Goal: Task Accomplishment & Management: Manage account settings

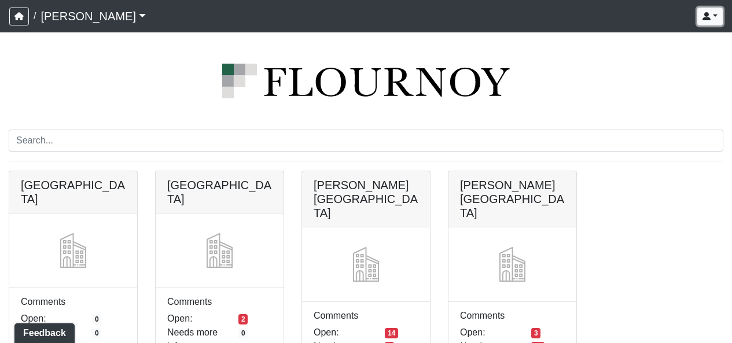
click at [706, 14] on icon "button" at bounding box center [707, 16] width 8 height 8
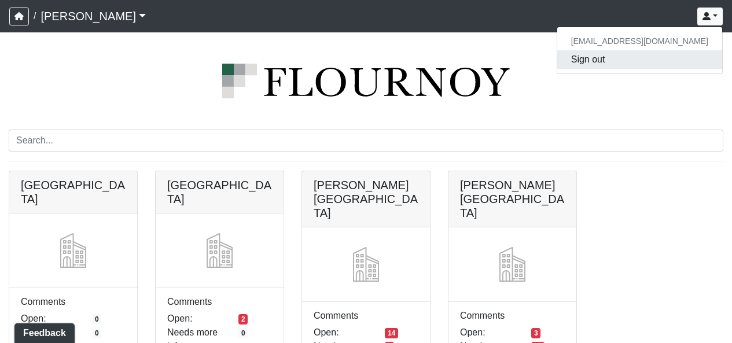
click at [642, 67] on button "Sign out" at bounding box center [639, 59] width 165 height 19
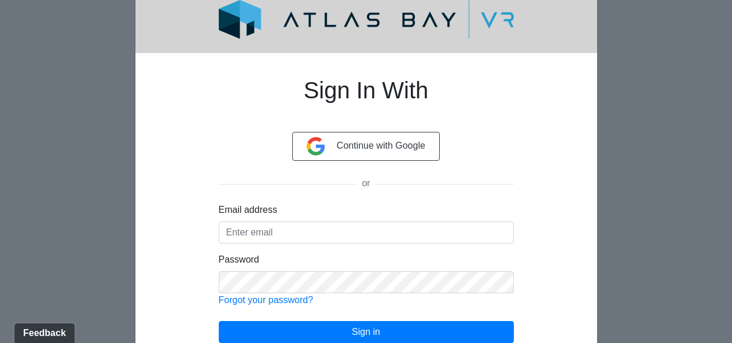
scroll to position [89, 0]
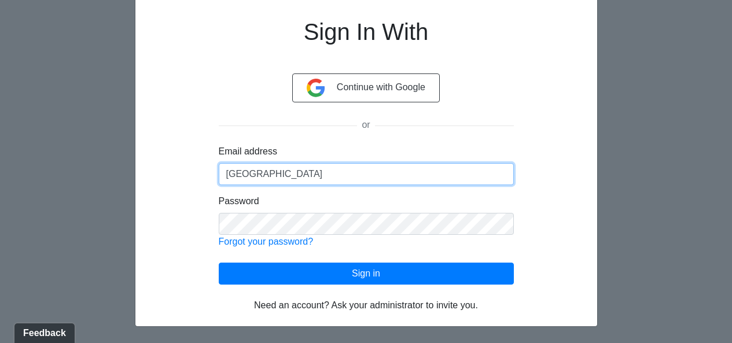
drag, startPoint x: 317, startPoint y: 179, endPoint x: 219, endPoint y: 183, distance: 97.3
click at [219, 183] on input "[GEOGRAPHIC_DATA]" at bounding box center [366, 174] width 295 height 22
type input "[EMAIL_ADDRESS][DOMAIN_NAME]"
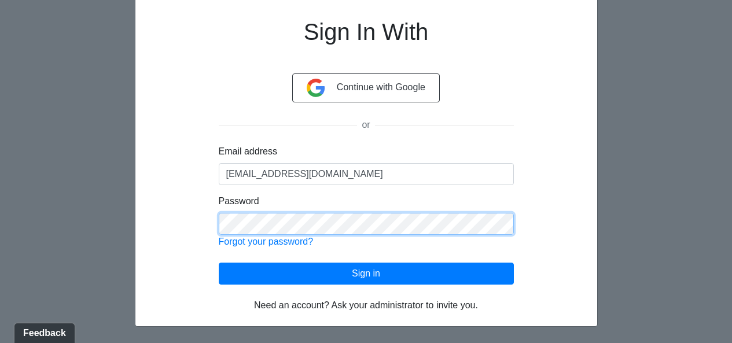
click at [185, 223] on div "Sign In With Continue with Google or Email address [EMAIL_ADDRESS][DOMAIN_NAME]…" at bounding box center [366, 158] width 406 height 308
click at [203, 235] on div "Sign In With Continue with Google or Email address [EMAIL_ADDRESS][DOMAIN_NAME]…" at bounding box center [366, 158] width 351 height 308
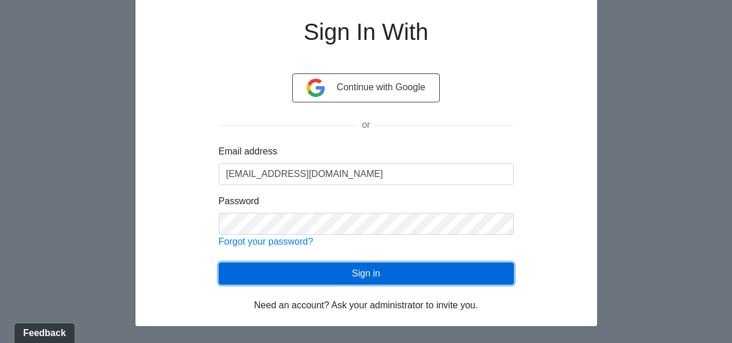
click at [253, 265] on button "Sign in" at bounding box center [366, 274] width 295 height 22
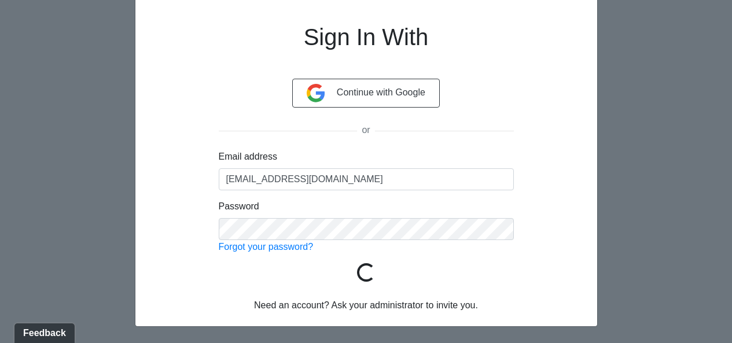
scroll to position [83, 0]
